Goal: Task Accomplishment & Management: Manage account settings

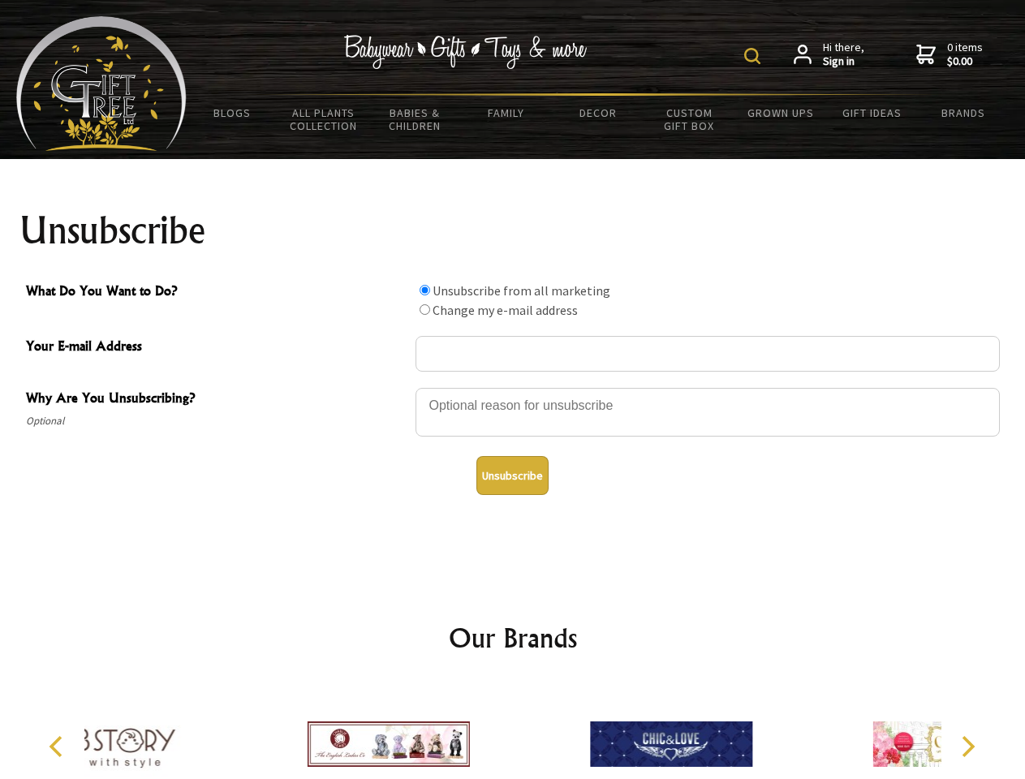
click at [755, 56] on img at bounding box center [752, 56] width 16 height 16
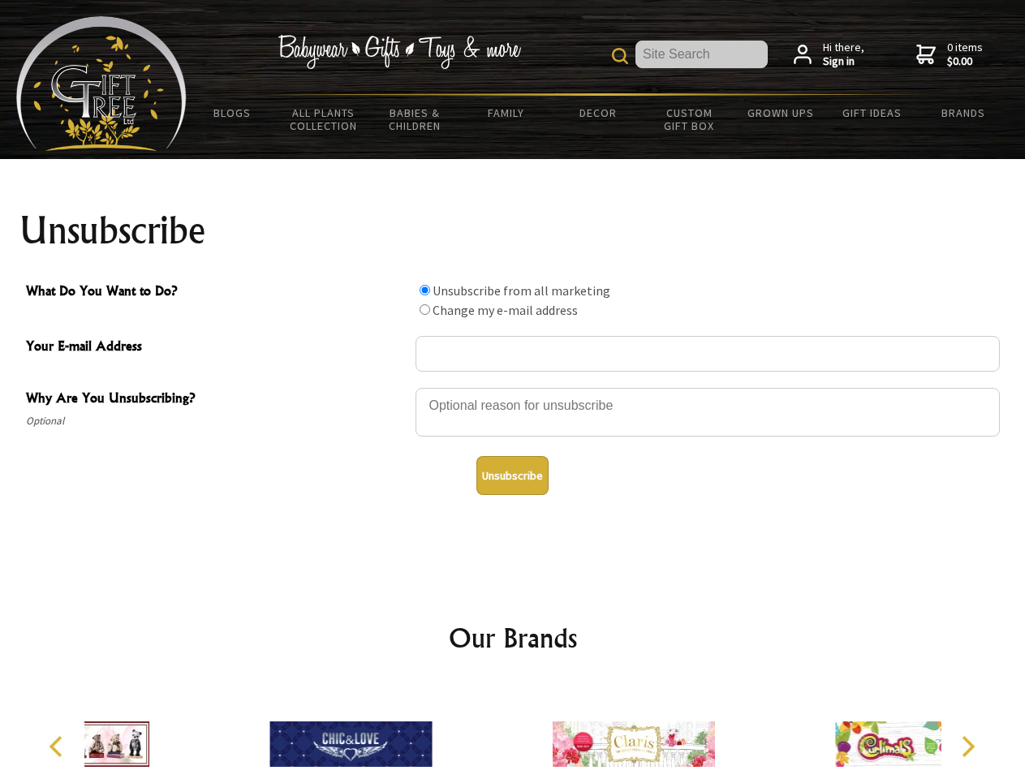
click at [513, 387] on div at bounding box center [707, 414] width 584 height 57
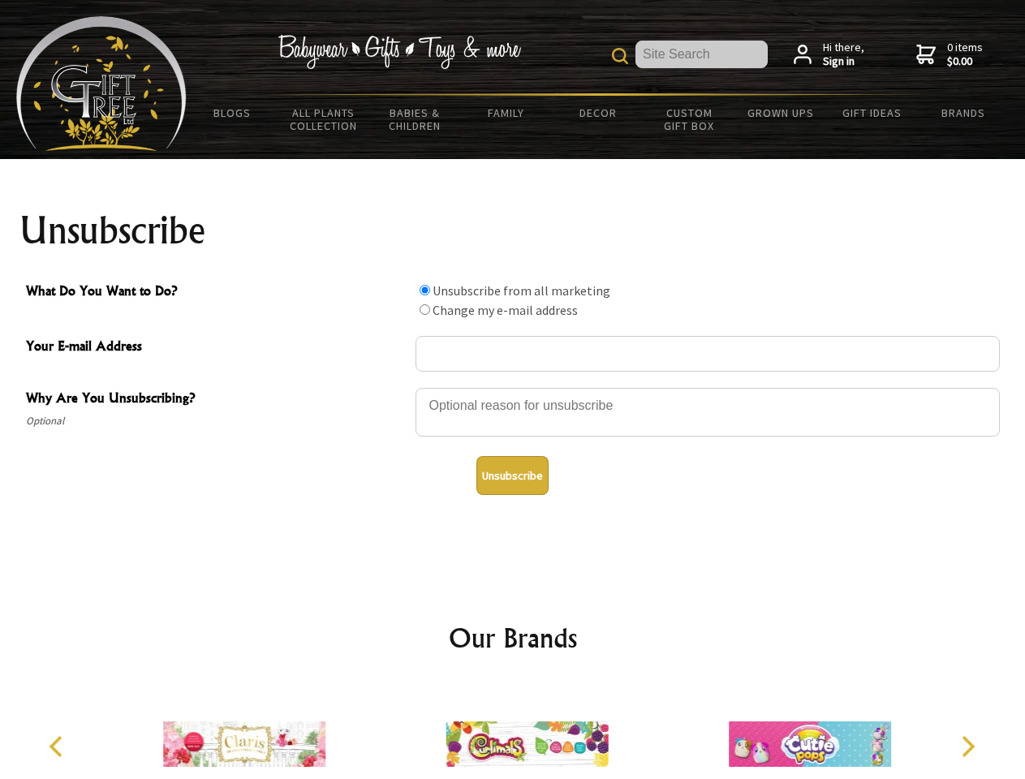
click at [424, 290] on input "What Do You Want to Do?" at bounding box center [424, 290] width 11 height 11
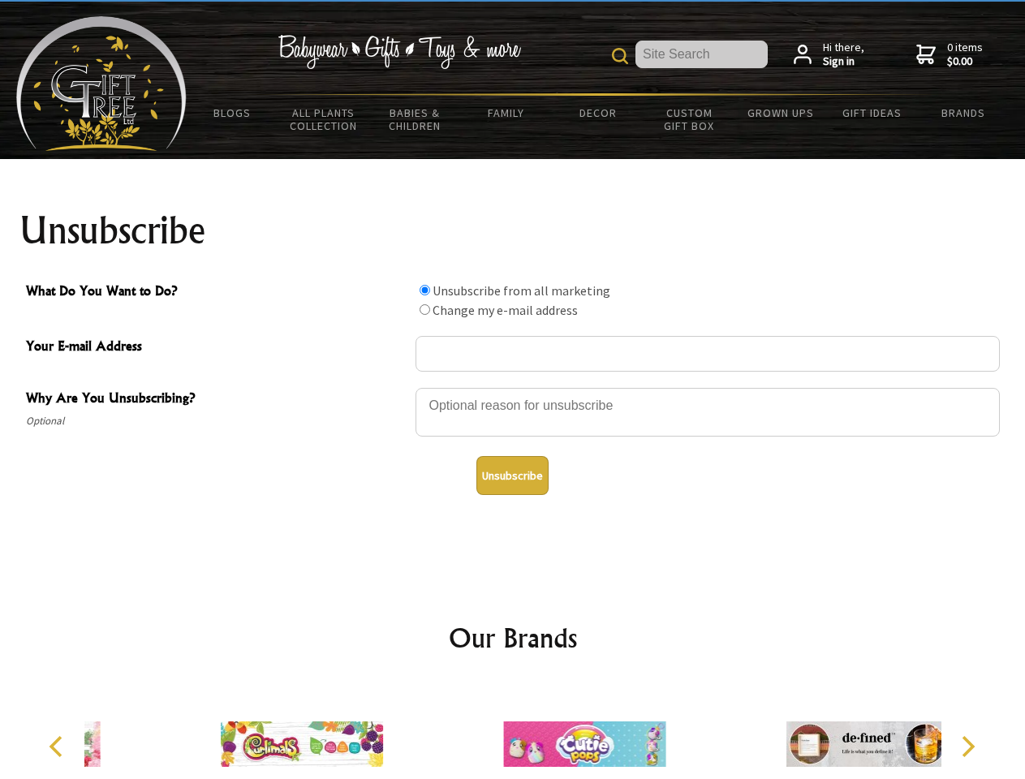
click at [424, 309] on input "What Do You Want to Do?" at bounding box center [424, 309] width 11 height 11
radio input "true"
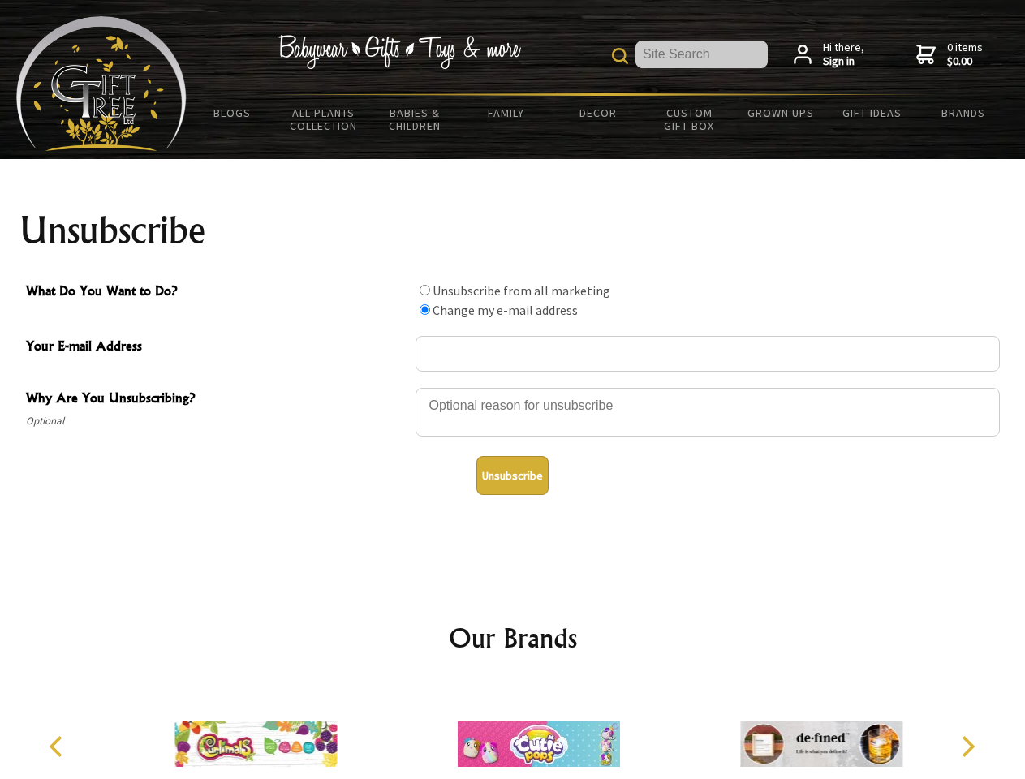
click at [512, 475] on button "Unsubscribe" at bounding box center [512, 475] width 72 height 39
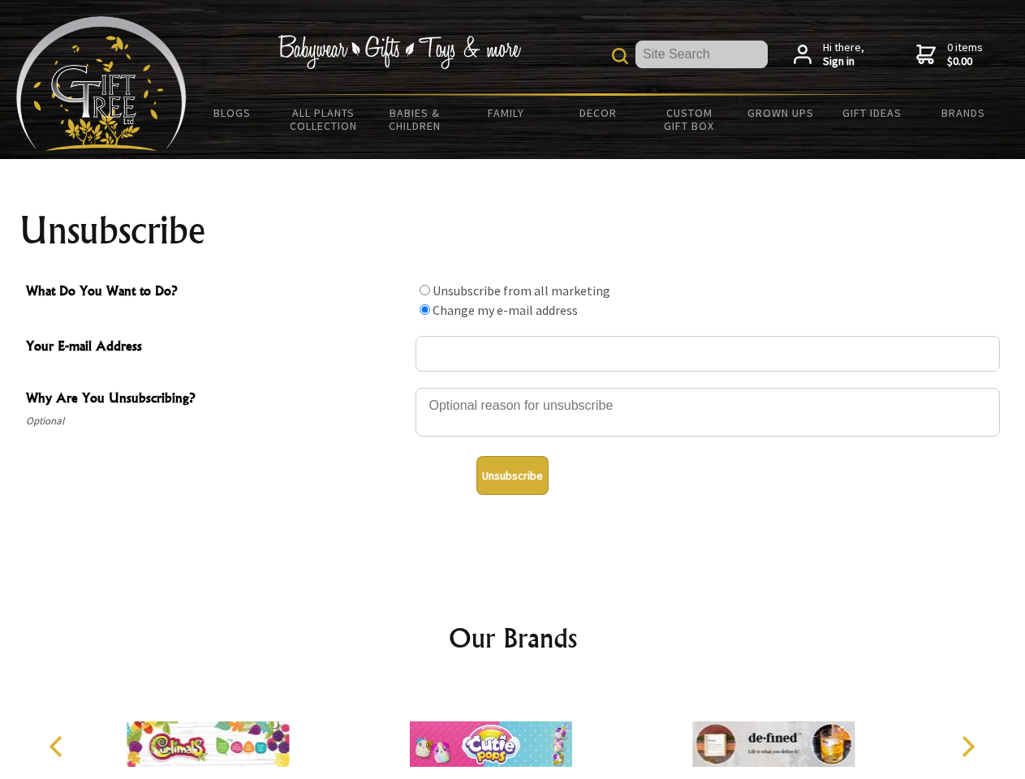
click at [513, 731] on img at bounding box center [491, 744] width 162 height 122
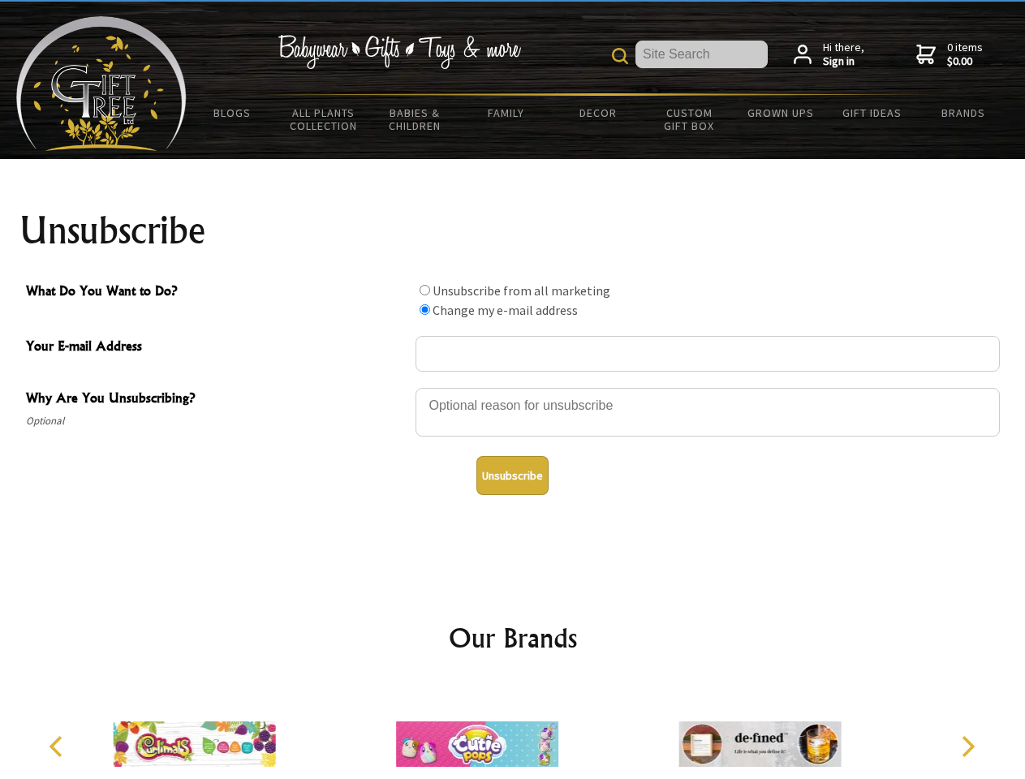
click at [58, 746] on icon "Previous" at bounding box center [57, 746] width 21 height 21
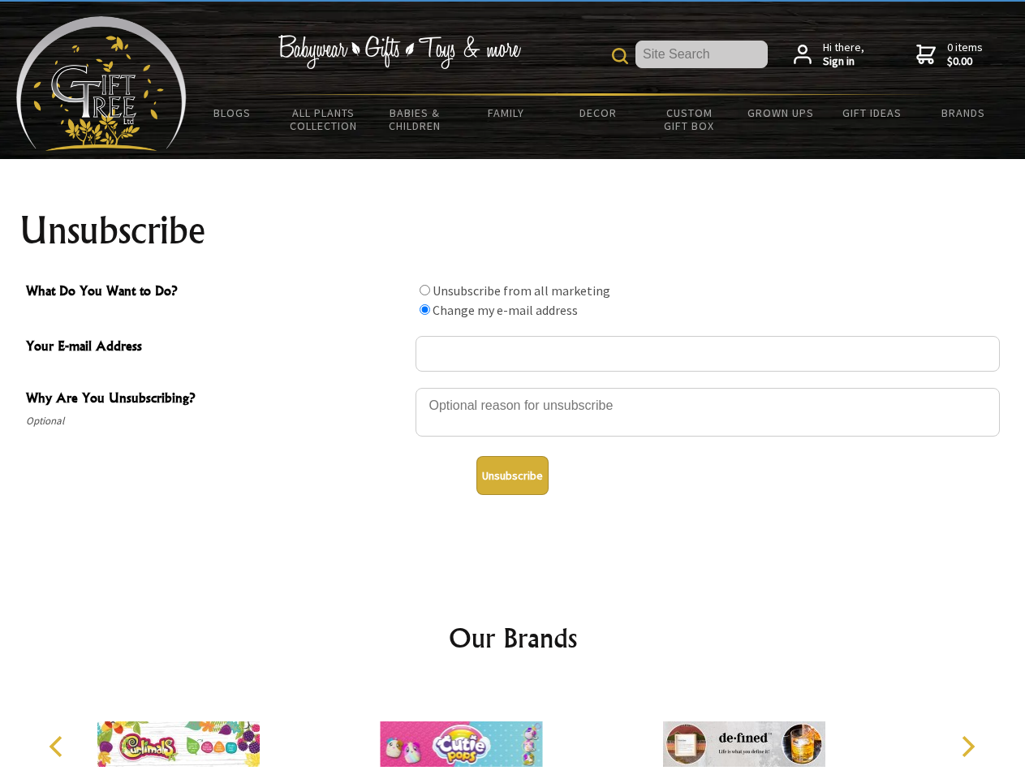
click at [967, 746] on icon "Next" at bounding box center [966, 746] width 21 height 21
